Goal: Task Accomplishment & Management: Manage account settings

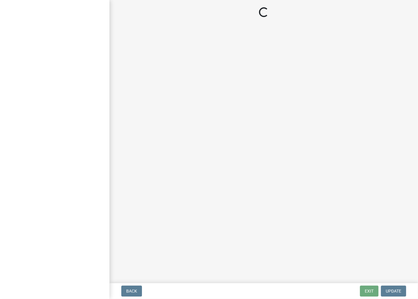
select select "2: 1"
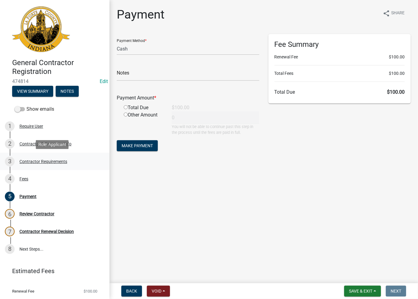
click at [39, 162] on div "Contractor Requirements" at bounding box center [43, 161] width 48 height 4
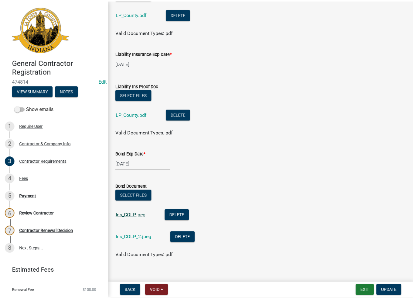
scroll to position [101, 0]
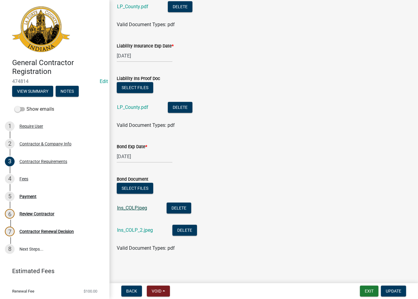
click at [125, 206] on link "Ins_COLP.jpeg" at bounding box center [132, 208] width 30 height 6
drag, startPoint x: 154, startPoint y: 284, endPoint x: 149, endPoint y: 290, distance: 7.4
click at [151, 288] on nav "Back Void Withdraw Lock Expire Void Exit Update" at bounding box center [263, 291] width 308 height 16
click at [150, 290] on button "Void" at bounding box center [158, 290] width 23 height 11
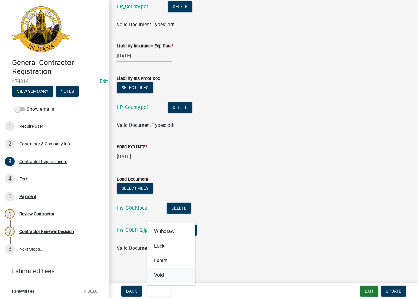
click at [154, 276] on button "Void" at bounding box center [171, 275] width 49 height 15
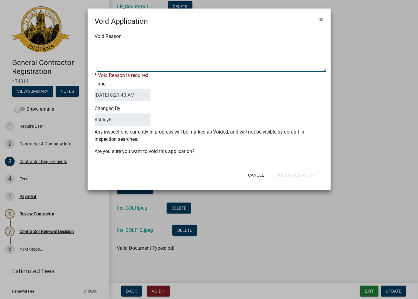
click at [148, 42] on textarea "Void Reason" at bounding box center [211, 56] width 228 height 30
type textarea "void"
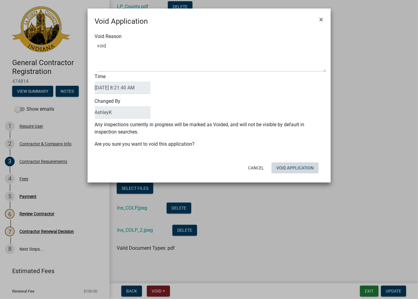
click at [312, 175] on div "Cancel Void Application" at bounding box center [249, 168] width 150 height 16
click at [303, 169] on button "Void Application" at bounding box center [294, 167] width 47 height 11
